Goal: Task Accomplishment & Management: Use online tool/utility

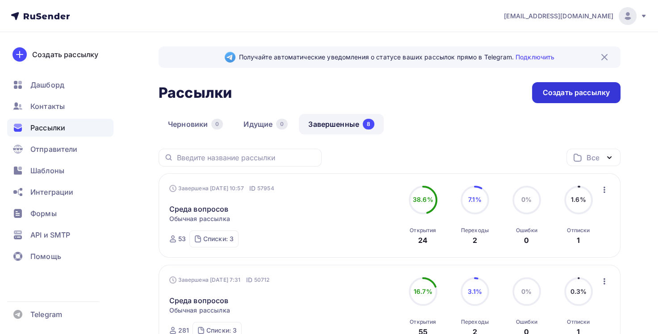
click at [572, 92] on div "Создать рассылку" at bounding box center [576, 93] width 67 height 10
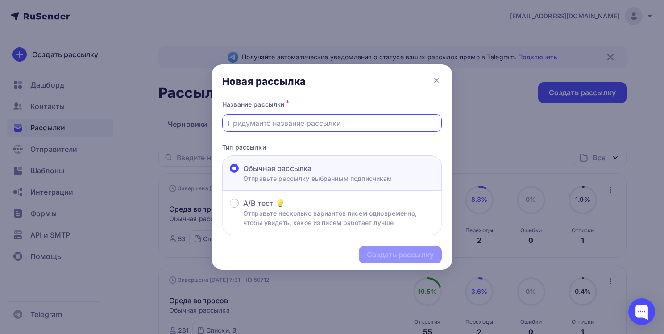
click at [272, 121] on input "text" at bounding box center [332, 123] width 209 height 11
type input "Реклама КС4 (кто был на НКЗ)"
click at [414, 251] on div "Создать рассылку" at bounding box center [400, 255] width 67 height 10
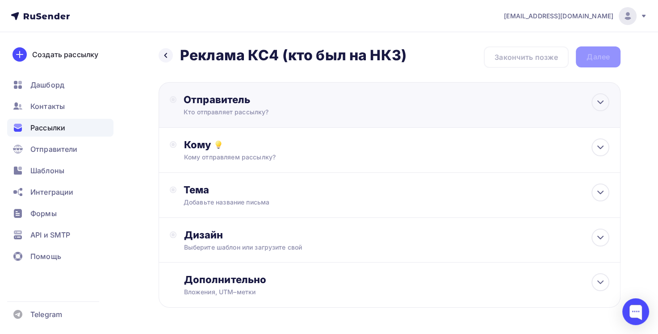
click at [256, 108] on div "Кто отправляет рассылку?" at bounding box center [271, 112] width 174 height 9
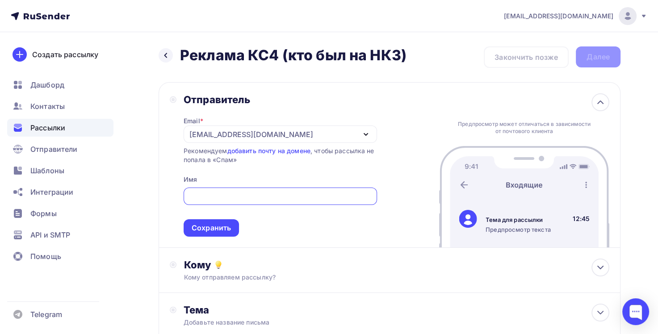
type input "[EMAIL_ADDRESS][DOMAIN_NAME]"
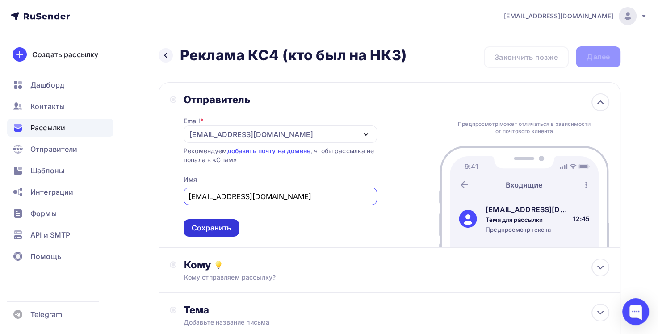
click at [220, 226] on div "Сохранить" at bounding box center [211, 228] width 39 height 10
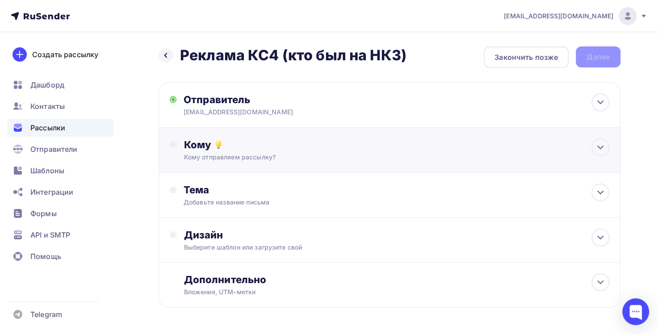
click at [207, 148] on div "Кому" at bounding box center [397, 144] width 426 height 13
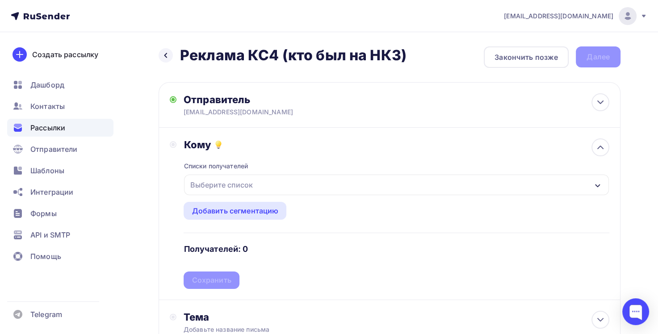
scroll to position [45, 0]
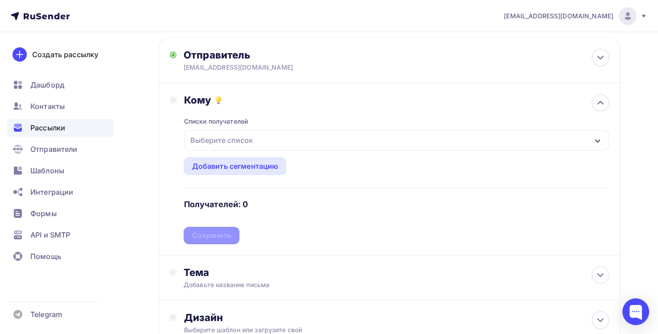
click at [270, 141] on div "Выберите список" at bounding box center [396, 140] width 425 height 21
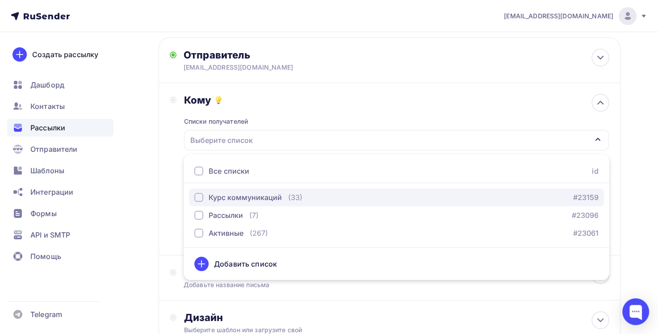
click at [199, 198] on div "button" at bounding box center [198, 197] width 9 height 9
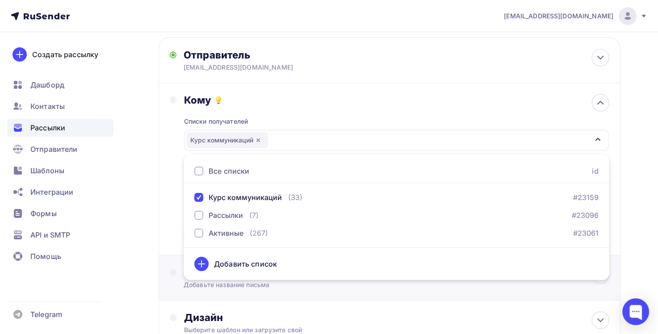
click at [382, 292] on div "Тема Добавьте название письма Тема * Рекомендуем использовать не более 150 симв…" at bounding box center [390, 277] width 462 height 45
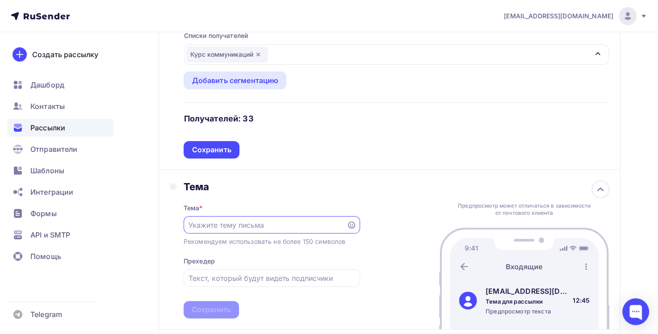
scroll to position [179, 0]
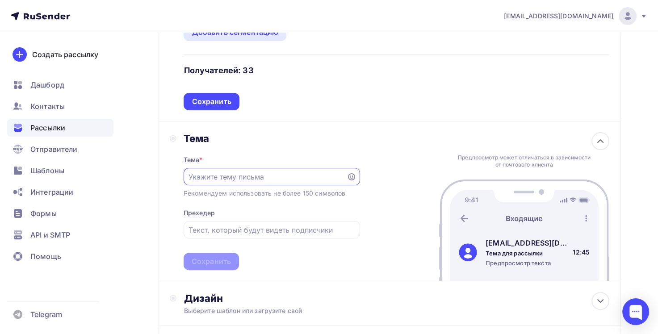
click at [231, 177] on input "text" at bounding box center [264, 176] width 153 height 11
type input "Новый курс "Контакт с собой 4.0""
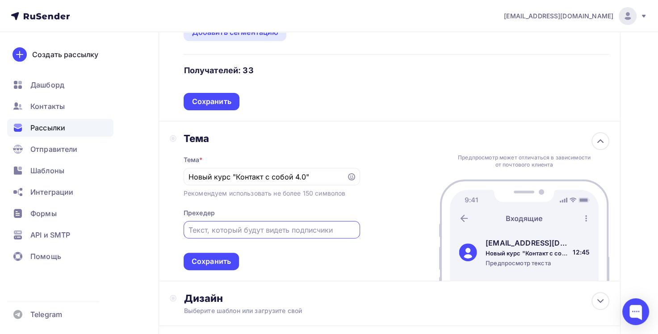
click at [247, 229] on input "text" at bounding box center [271, 230] width 166 height 11
type input "[PERSON_NAME]"
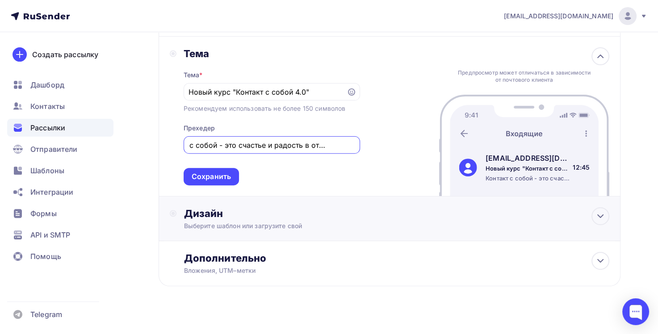
scroll to position [272, 0]
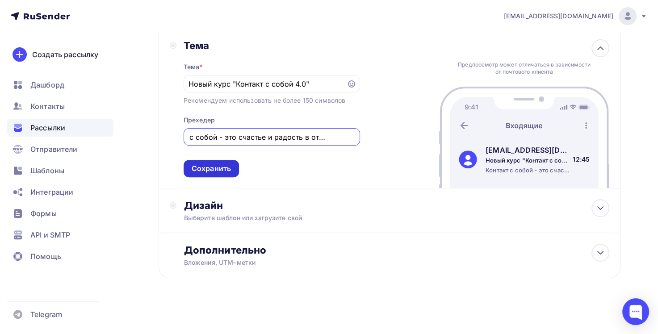
type input "Контакт с собой - это счастье и радость в отношениях!"
click at [217, 167] on div "Сохранить" at bounding box center [211, 168] width 39 height 10
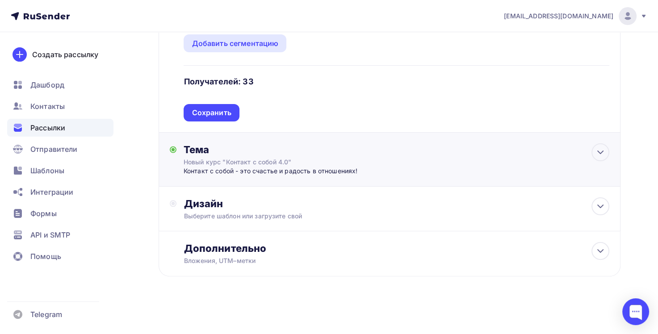
scroll to position [166, 0]
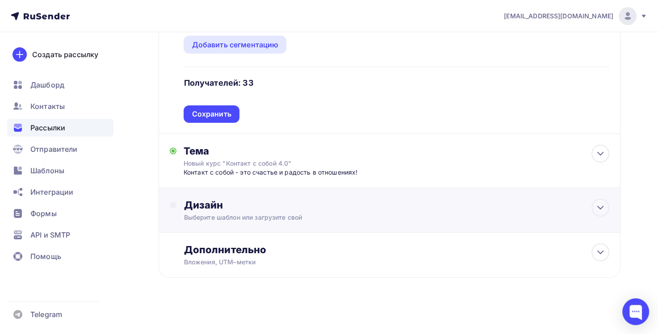
click at [242, 213] on div "Выберите шаблон или загрузите свой" at bounding box center [375, 217] width 383 height 9
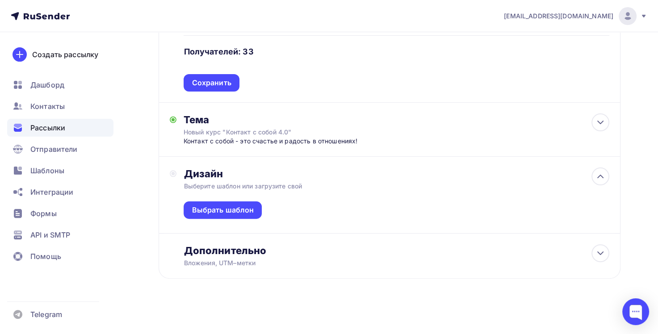
scroll to position [198, 0]
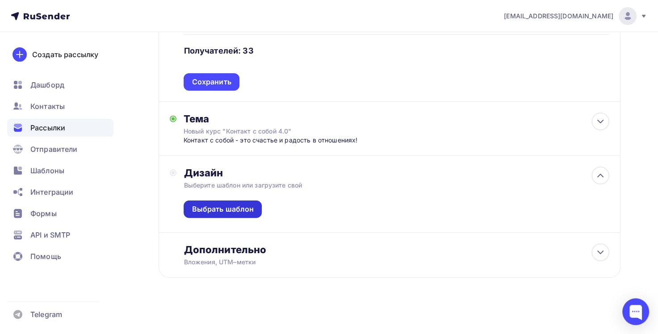
click at [239, 205] on div "Выбрать шаблон" at bounding box center [223, 209] width 62 height 10
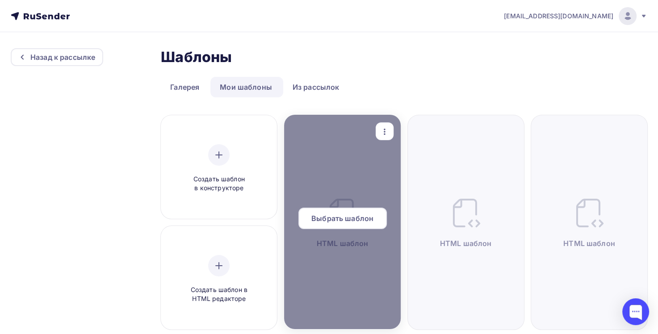
click at [345, 229] on div "Выбрать шаблон" at bounding box center [342, 222] width 116 height 29
click at [344, 221] on span "Выбрать шаблон" at bounding box center [342, 218] width 62 height 11
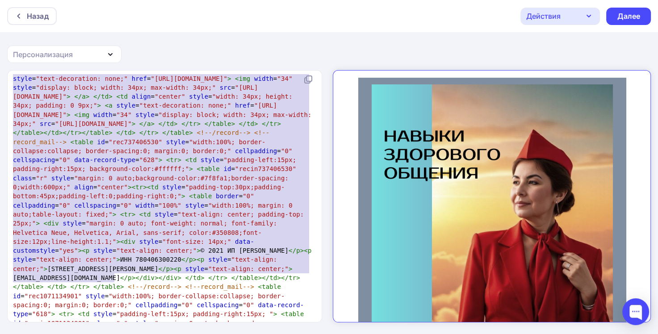
type textarea "<!LOREMIP dolo> <sita> <cons> <adip elitsed="doe-5" /> <temp inci-utlab="Etdolo…"
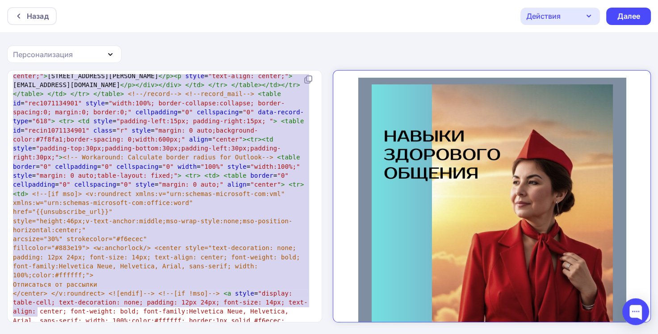
drag, startPoint x: 13, startPoint y: 82, endPoint x: 155, endPoint y: 324, distance: 280.7
click at [155, 324] on div "x <!DOCTYPE html> < html > < head > < meta charset = "utf-8" /> < meta http-equ…" at bounding box center [329, 202] width 658 height 265
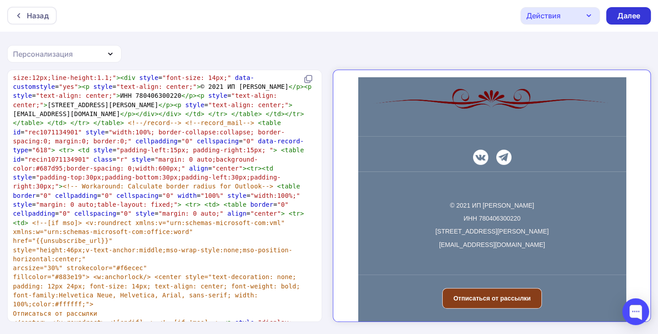
click at [627, 16] on div "Далее" at bounding box center [628, 16] width 23 height 10
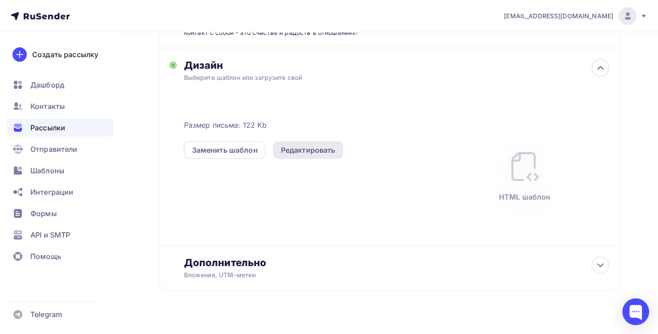
click at [313, 152] on div "Редактировать" at bounding box center [308, 150] width 54 height 11
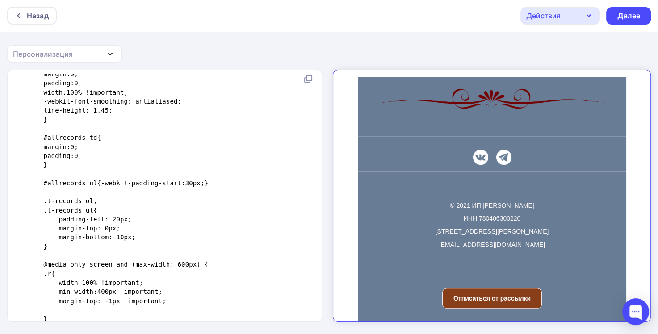
click at [586, 14] on icon "button" at bounding box center [588, 15] width 11 height 11
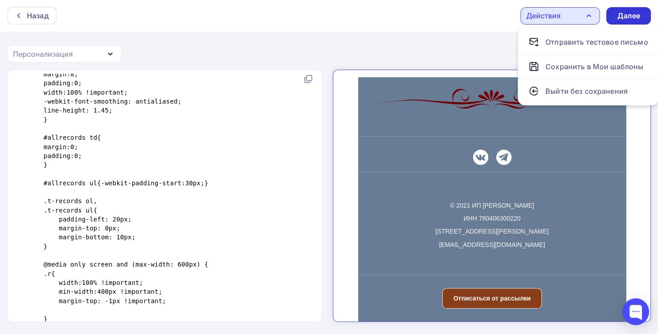
click at [626, 16] on div "Далее" at bounding box center [628, 16] width 23 height 10
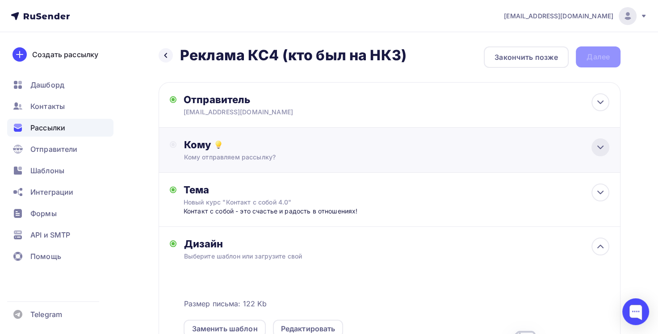
click at [600, 144] on icon at bounding box center [600, 147] width 11 height 11
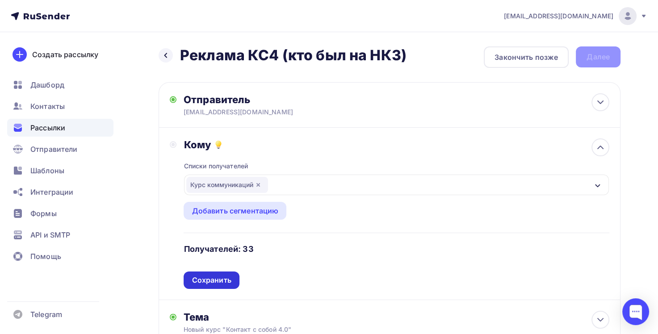
click at [217, 281] on div "Сохранить" at bounding box center [211, 280] width 39 height 10
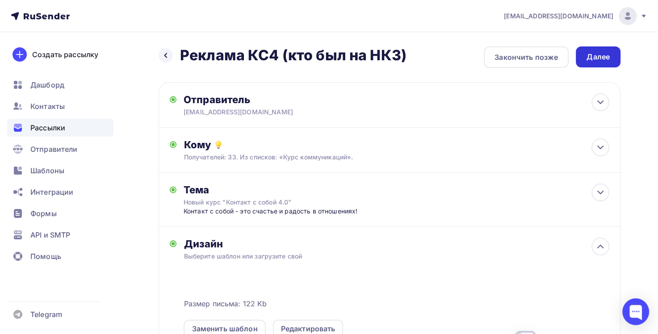
click at [606, 52] on div "Далее" at bounding box center [597, 57] width 23 height 10
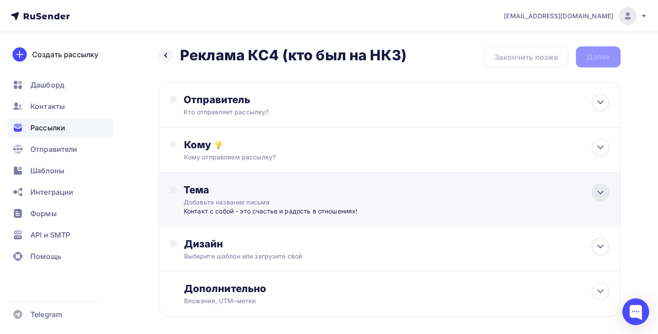
click at [601, 192] on icon at bounding box center [599, 192] width 5 height 3
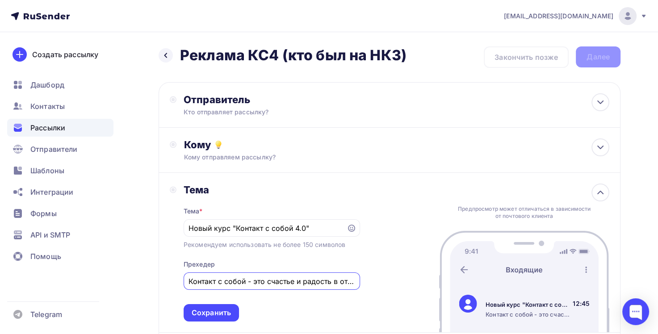
click at [345, 283] on input "Контакт с собой - это счастье и радость в отношениях!" at bounding box center [271, 281] width 166 height 11
click at [269, 282] on input "Контакт с собой - это счастье и радость в отношениях!" at bounding box center [271, 281] width 166 height 11
click at [241, 280] on input "Контакт с собой - это счастье + радость в отношениях!" at bounding box center [271, 281] width 166 height 11
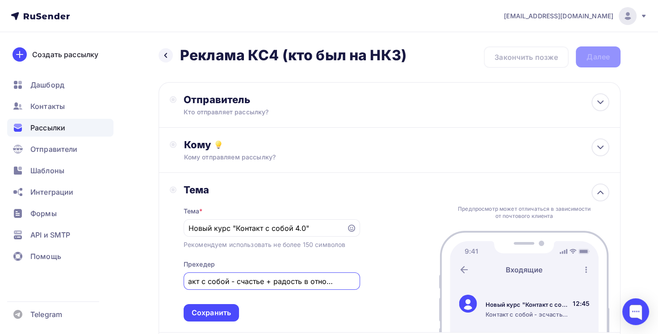
scroll to position [0, 17]
click at [351, 281] on input "Контакт с собой - счастье + радость в отношениях!" at bounding box center [271, 281] width 166 height 11
click at [364, 289] on div "Тема Тема * Новый курс "Контакт с собой 4.0" Рекомендуем использовать не более …" at bounding box center [390, 253] width 462 height 160
click at [341, 280] on input "Контакт с собой - счастье + радость в отношениях с близкими!" at bounding box center [271, 281] width 166 height 11
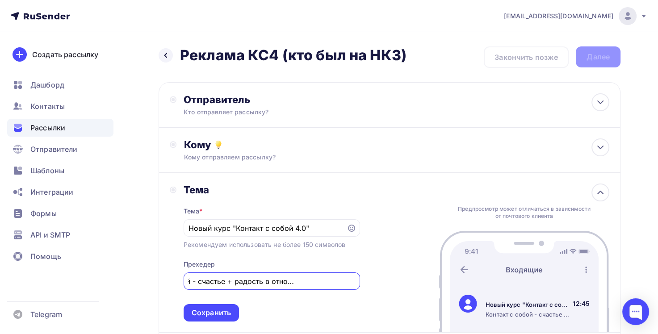
scroll to position [0, 59]
click at [221, 280] on input "Контакт с собой - счастье + радость в отношениях с близкими!" at bounding box center [271, 281] width 166 height 11
click at [195, 280] on input "Контакт с собой - счастье + радость в отношениях с близкими!" at bounding box center [271, 281] width 166 height 11
type input "Контакт с собой - личное счастье + радость в отношениях с близкими!"
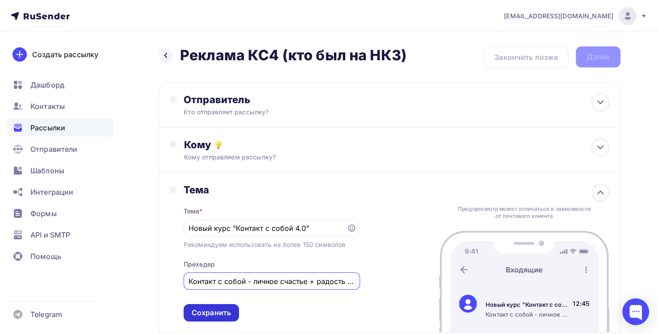
click at [221, 314] on div "Сохранить" at bounding box center [211, 313] width 39 height 10
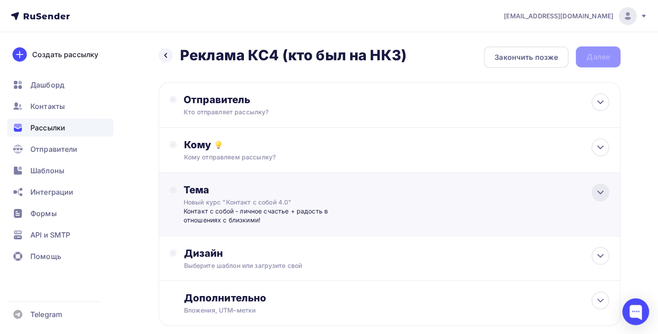
click at [601, 192] on icon at bounding box center [599, 192] width 5 height 3
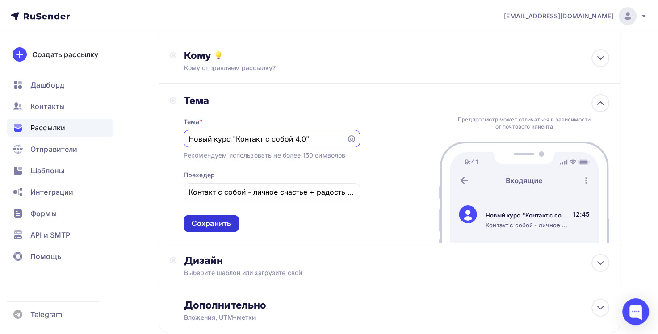
click at [217, 226] on div "Сохранить" at bounding box center [211, 223] width 39 height 10
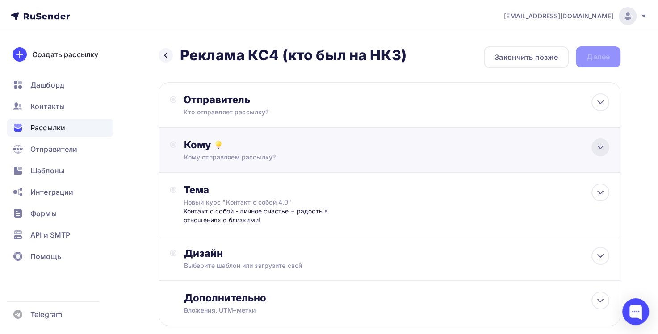
click at [599, 148] on icon at bounding box center [599, 147] width 5 height 3
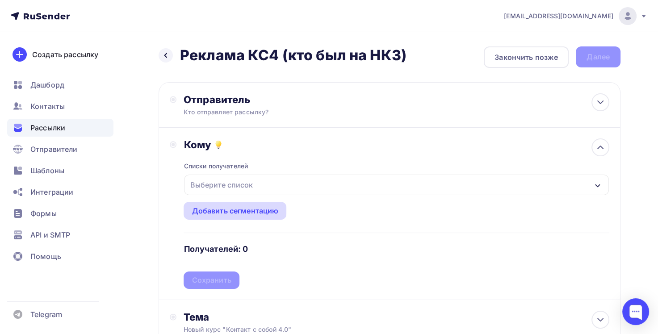
click at [253, 207] on div "Добавить сегментацию" at bounding box center [235, 210] width 87 height 11
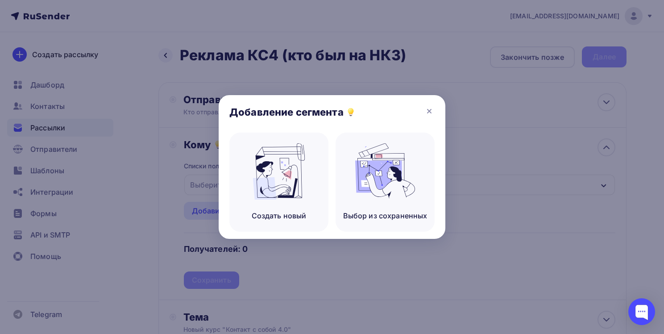
click at [543, 196] on div at bounding box center [332, 167] width 664 height 334
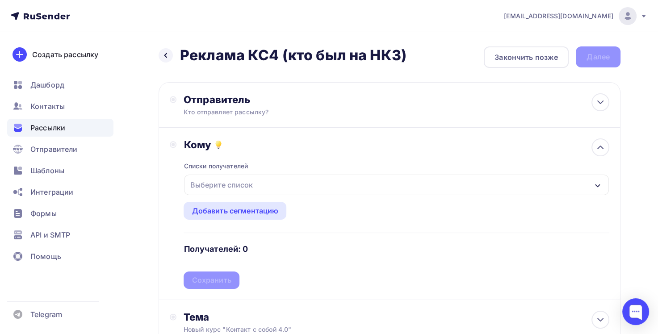
click at [341, 163] on div "Списки получателей Выберите список Все списки id Курс коммуникаций (33) #23159 …" at bounding box center [397, 220] width 426 height 138
click at [224, 166] on div "Списки получателей" at bounding box center [216, 166] width 64 height 9
click at [224, 183] on div "Выберите список" at bounding box center [221, 185] width 70 height 16
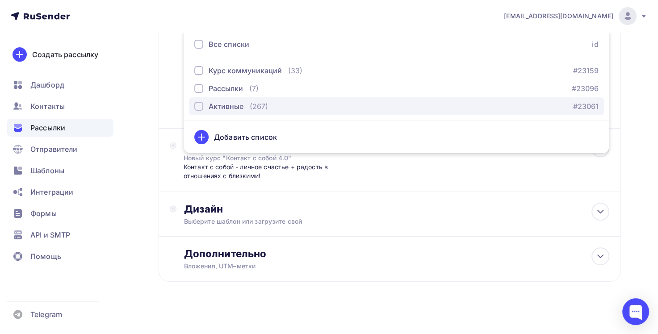
scroll to position [175, 0]
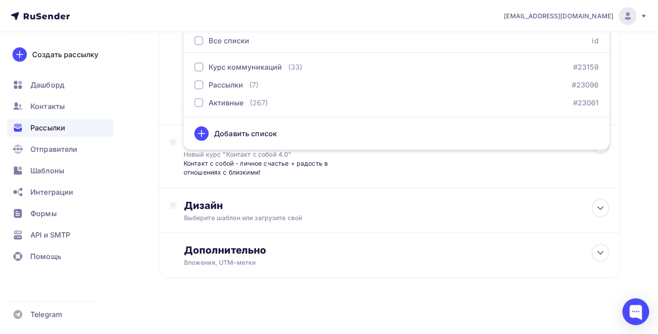
click at [43, 130] on span "Рассылки" at bounding box center [47, 127] width 35 height 11
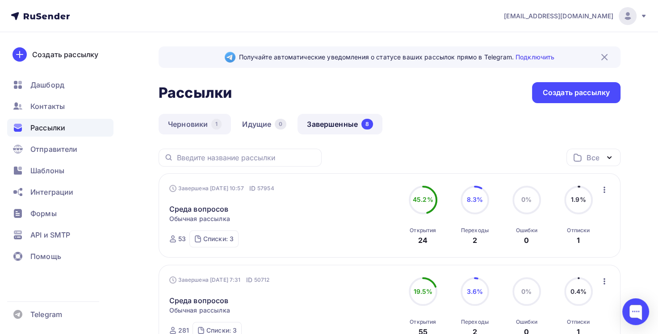
click at [181, 122] on link "Черновики 1" at bounding box center [195, 124] width 72 height 21
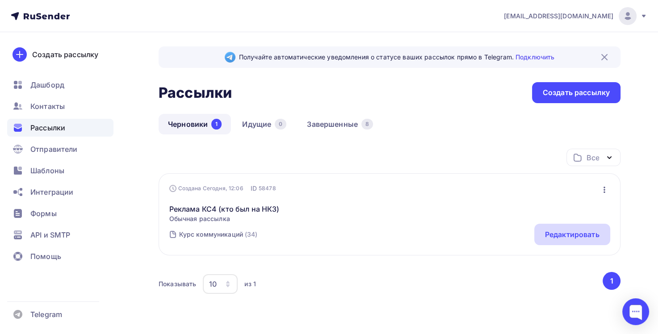
click at [573, 230] on div "Редактировать" at bounding box center [572, 234] width 54 height 11
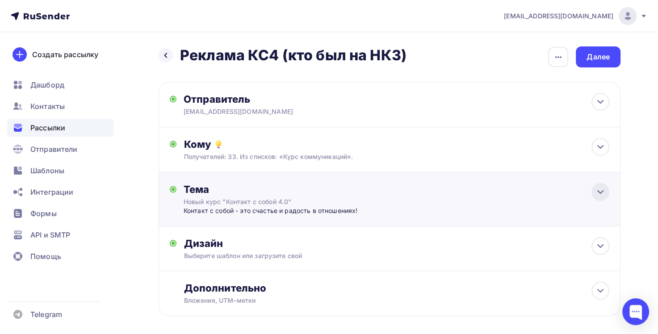
click at [601, 193] on icon at bounding box center [600, 192] width 11 height 11
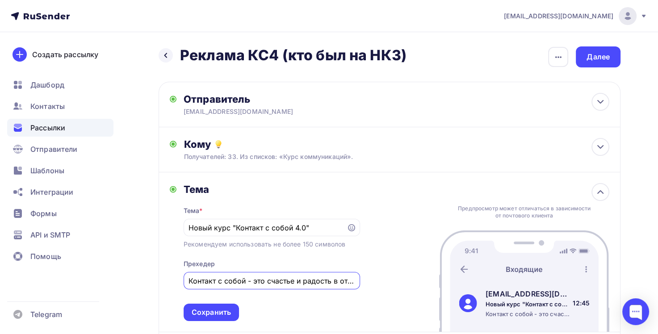
click at [337, 283] on input "Контакт с собой - это счастье и радость в отношениях!" at bounding box center [271, 281] width 166 height 11
click at [299, 280] on input "Контакт с собой - это счастье и радость в отношениях!" at bounding box center [271, 281] width 166 height 11
click at [348, 278] on input "Контакт с собой - это счастье + радость в отношениях!" at bounding box center [271, 281] width 166 height 11
click at [355, 281] on input "Контакт с собой - это счастье + радость в отношениях с близкими!" at bounding box center [271, 281] width 166 height 11
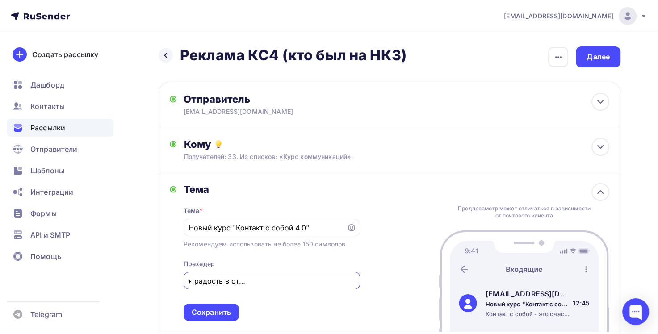
scroll to position [0, 114]
type input "Контакт с собой - это счастье + радость в отношениях с близкими! и дальними"
click at [222, 312] on div "Сохранить" at bounding box center [211, 312] width 39 height 10
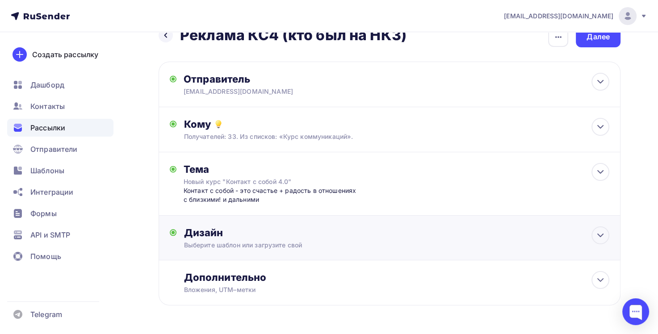
scroll to position [48, 0]
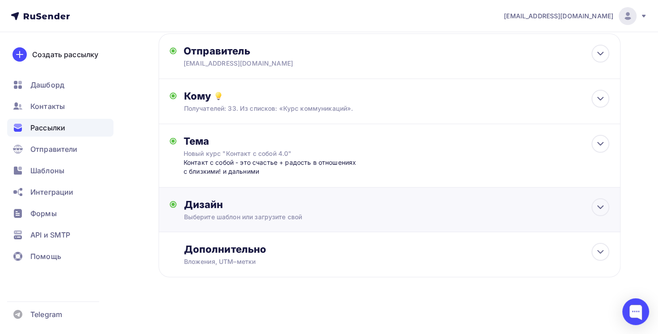
click at [236, 213] on div "Выберите шаблон или загрузите свой" at bounding box center [375, 217] width 383 height 9
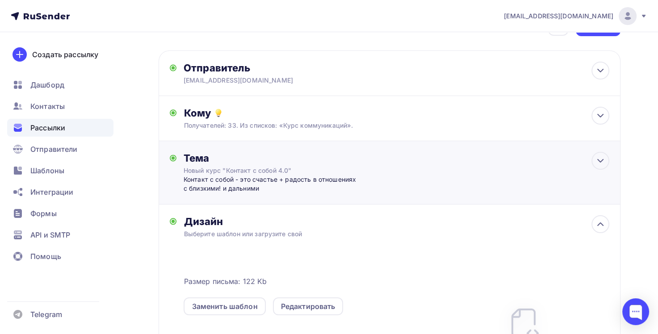
scroll to position [0, 0]
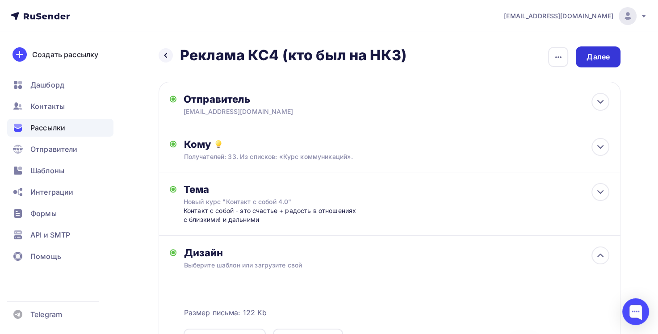
click at [607, 60] on div "Далее" at bounding box center [597, 57] width 23 height 10
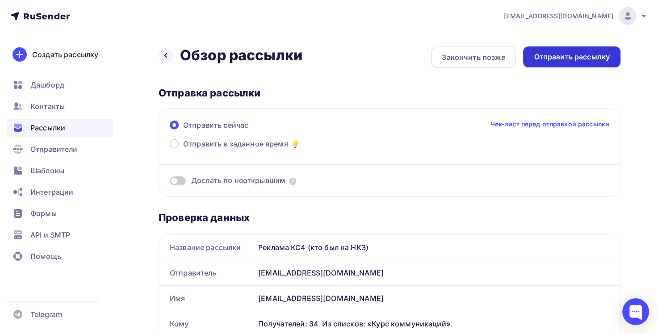
click at [572, 63] on div "Отправить рассылку" at bounding box center [571, 56] width 97 height 21
